Goal: Book appointment/travel/reservation

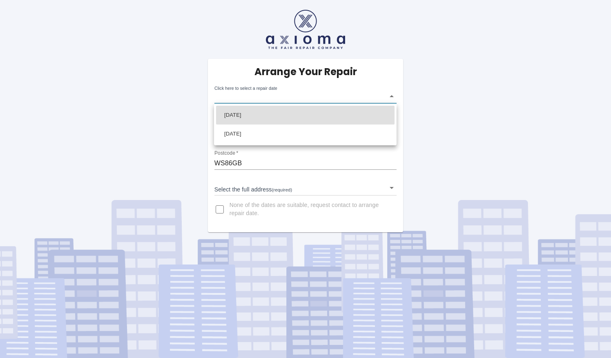
click at [314, 100] on body "Arrange Your Repair Click here to select a repair date ​ Phone Number   * 07871…" at bounding box center [305, 179] width 611 height 358
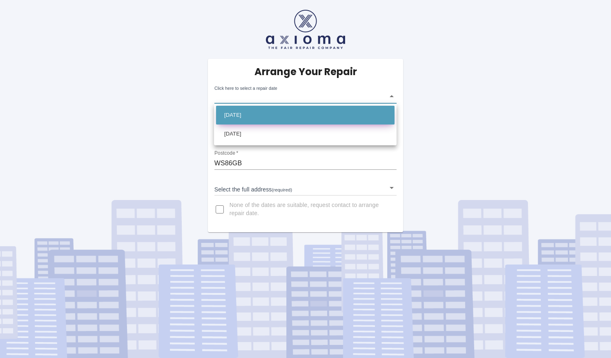
click at [302, 121] on li "[DATE]" at bounding box center [305, 115] width 179 height 19
type input "[DATE]T00:00:00.000Z"
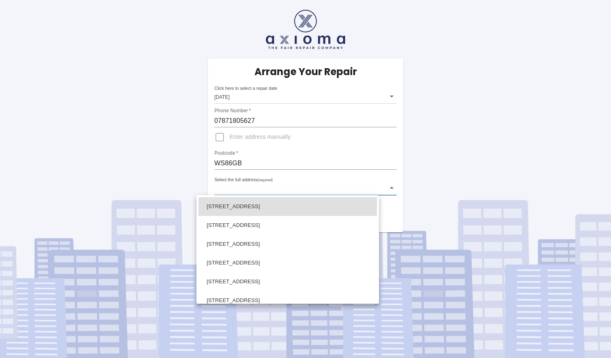
click at [392, 188] on body "Arrange Your Repair Click here to select a repair date [DATE] [DATE]T00:00:00.0…" at bounding box center [305, 179] width 611 height 358
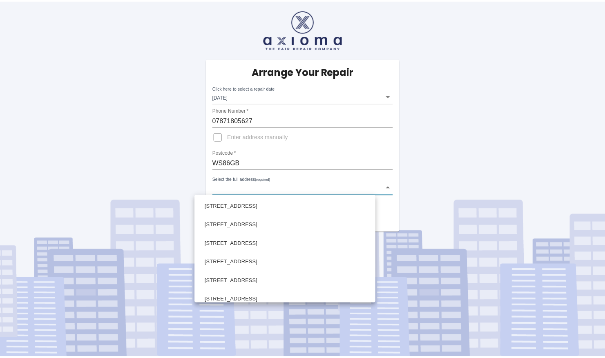
scroll to position [95, 0]
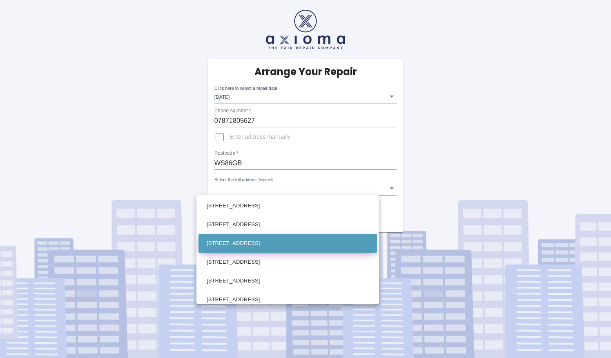
click at [366, 243] on li "[STREET_ADDRESS]" at bounding box center [288, 243] width 179 height 19
type input "[STREET_ADDRESS]"
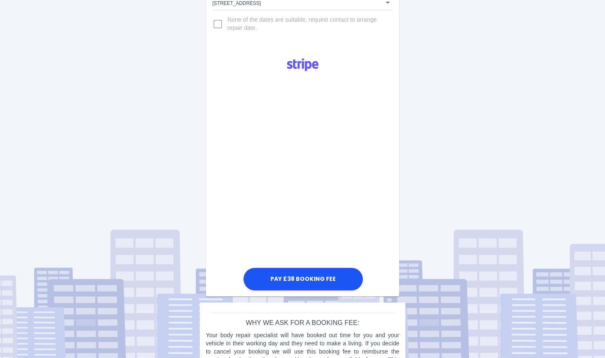
scroll to position [190, 0]
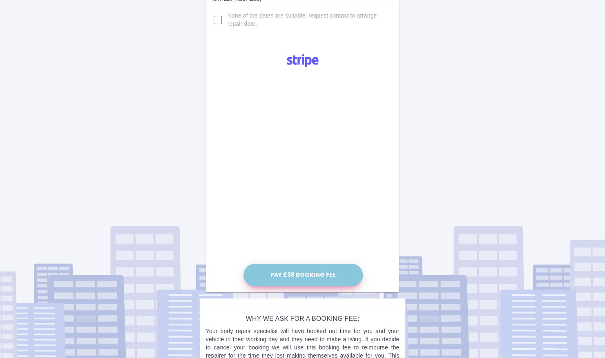
click at [298, 272] on button "Pay £38 Booking Fee" at bounding box center [303, 275] width 119 height 22
